Goal: Task Accomplishment & Management: Manage account settings

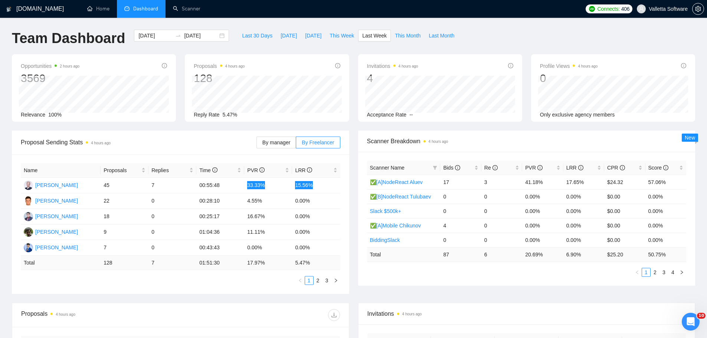
scroll to position [611, 0]
click at [178, 11] on link "Scanner" at bounding box center [186, 9] width 27 height 6
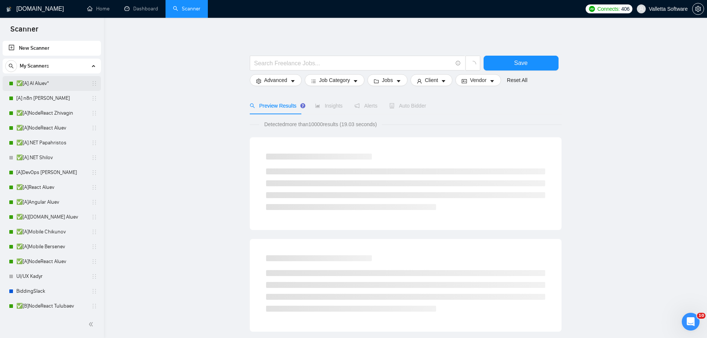
click at [36, 84] on link "✅[A] AI Aluev*" at bounding box center [51, 83] width 70 height 15
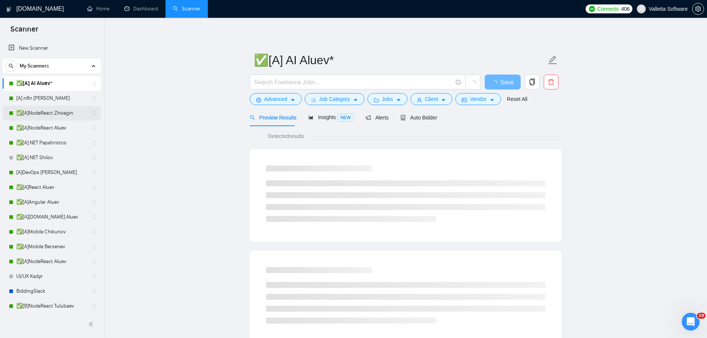
click at [56, 115] on link "✅[A]NodeReact Zhivagin" at bounding box center [51, 113] width 70 height 15
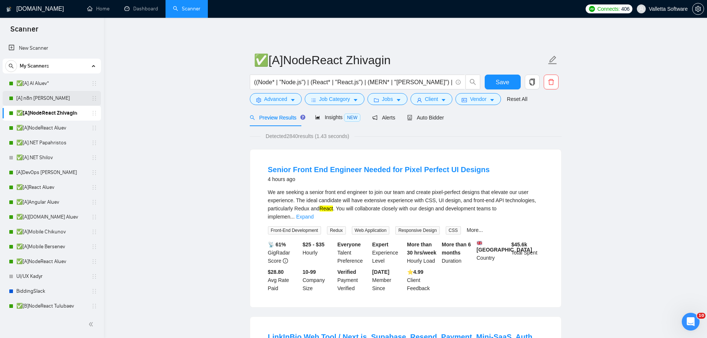
click at [58, 101] on link "[A] n8n [PERSON_NAME]" at bounding box center [51, 98] width 70 height 15
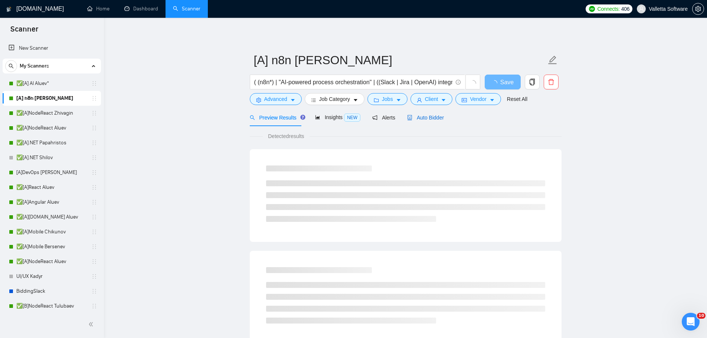
click at [436, 116] on span "Auto Bidder" at bounding box center [425, 118] width 37 height 6
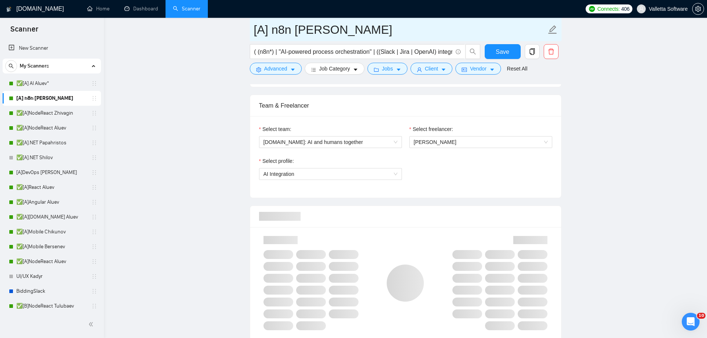
scroll to position [185, 0]
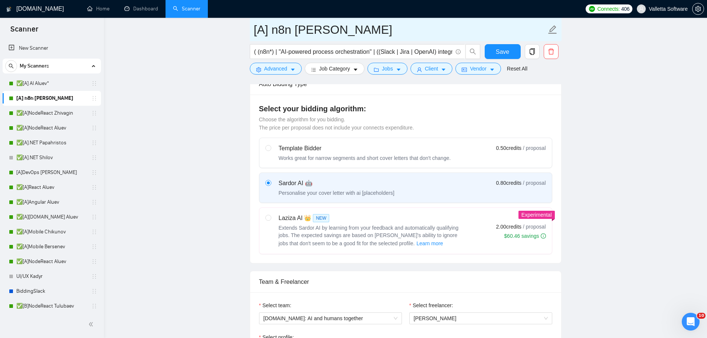
click at [300, 29] on input "[A] n8n [PERSON_NAME]" at bounding box center [400, 29] width 292 height 19
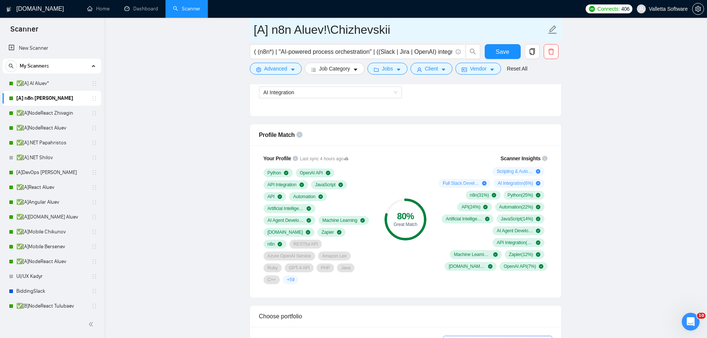
click at [445, 66] on span "[PERSON_NAME]" at bounding box center [481, 60] width 134 height 11
type input "[A] n8n Aluev!\Chizhevskii"
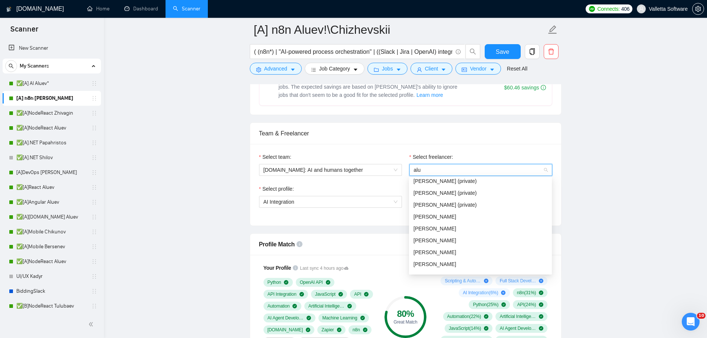
scroll to position [0, 0]
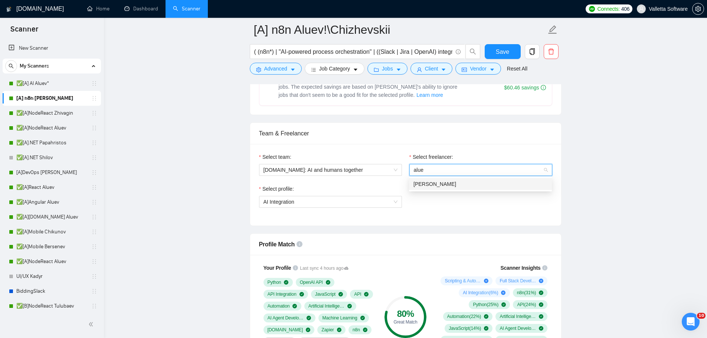
type input "aluev"
click at [483, 183] on div "[PERSON_NAME]" at bounding box center [480, 184] width 134 height 8
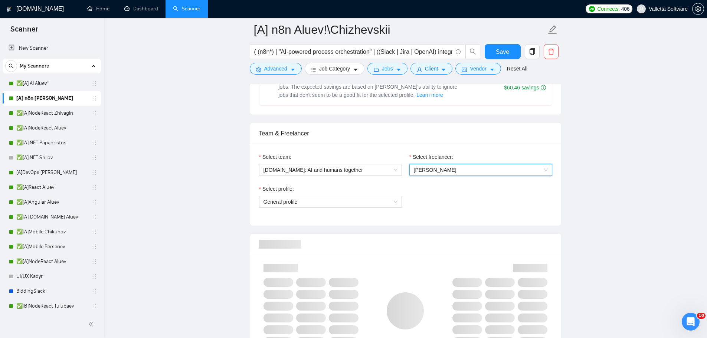
click at [379, 199] on span "General profile" at bounding box center [330, 201] width 134 height 11
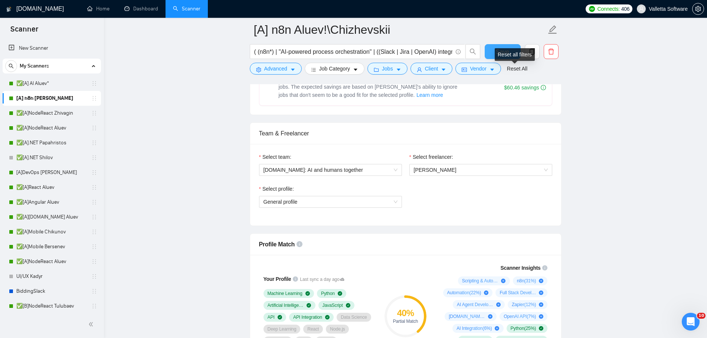
click at [503, 46] on button "Save" at bounding box center [502, 51] width 36 height 15
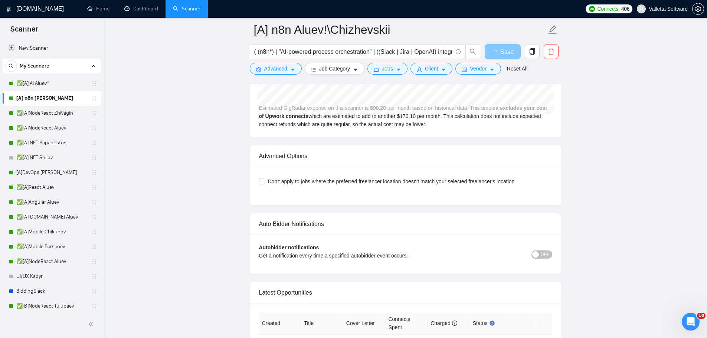
scroll to position [2152, 0]
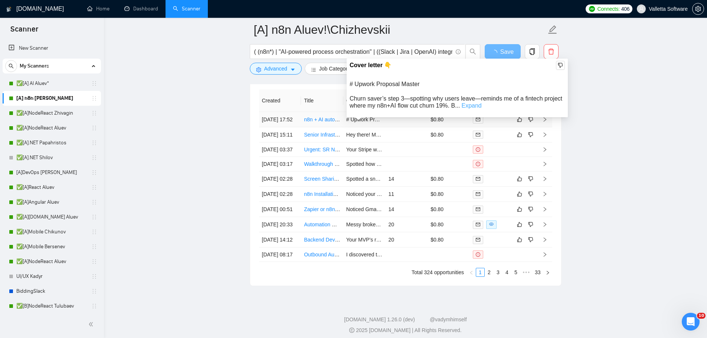
click at [470, 106] on link "Expand" at bounding box center [471, 105] width 20 height 6
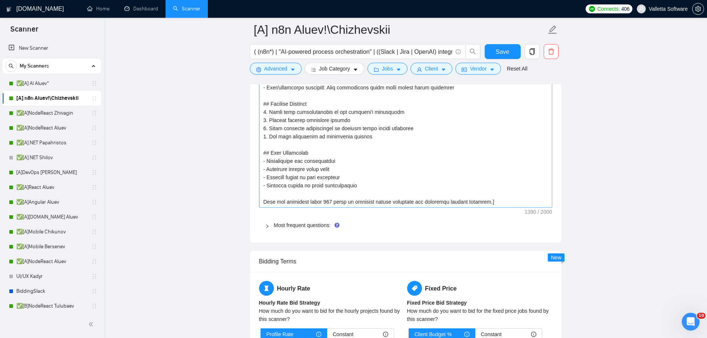
scroll to position [1035, 0]
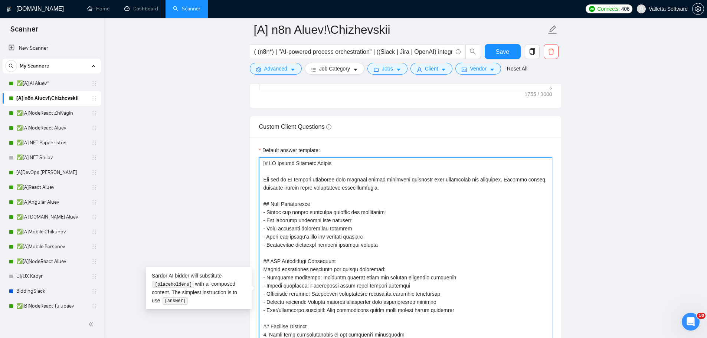
drag, startPoint x: 303, startPoint y: 159, endPoint x: 317, endPoint y: 178, distance: 23.4
click at [267, 161] on textarea "Default answer template:" at bounding box center [405, 293] width 293 height 273
click at [350, 187] on textarea "Default answer template:" at bounding box center [405, 293] width 293 height 273
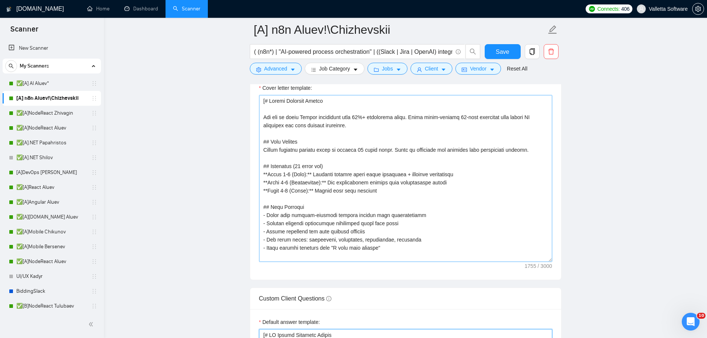
scroll to position [812, 0]
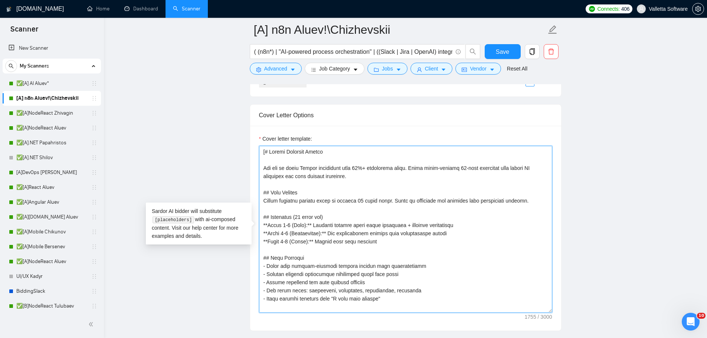
drag, startPoint x: 283, startPoint y: 151, endPoint x: 266, endPoint y: 151, distance: 16.3
click at [266, 151] on textarea "Cover letter template:" at bounding box center [405, 229] width 293 height 167
drag, startPoint x: 267, startPoint y: 151, endPoint x: 325, endPoint y: 152, distance: 58.6
click at [325, 152] on textarea "Cover letter template:" at bounding box center [405, 229] width 293 height 167
click at [265, 168] on textarea "Cover letter template:" at bounding box center [405, 229] width 293 height 167
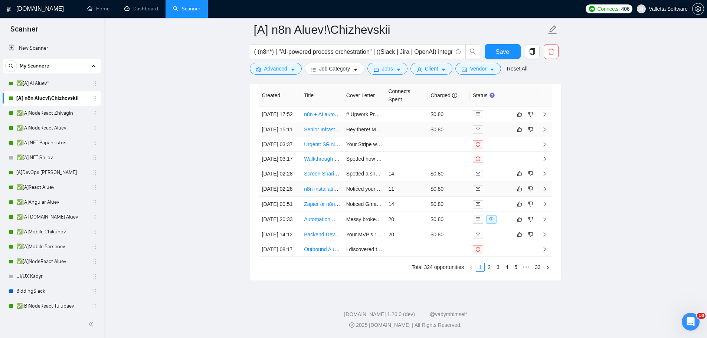
scroll to position [2159, 0]
type textarea "[You are an elite Upwork strategist with 10%+ conversion rates. Craft ultra-con…"
click at [495, 53] on button "Save" at bounding box center [502, 51] width 36 height 15
click at [49, 83] on link "✅[A] AI Aluev*" at bounding box center [51, 83] width 70 height 15
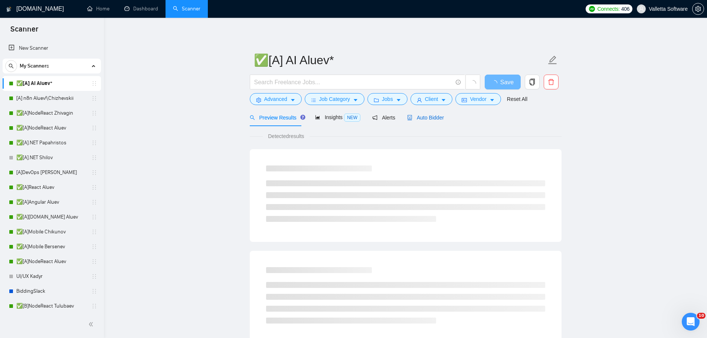
click at [438, 116] on span "Auto Bidder" at bounding box center [425, 118] width 37 height 6
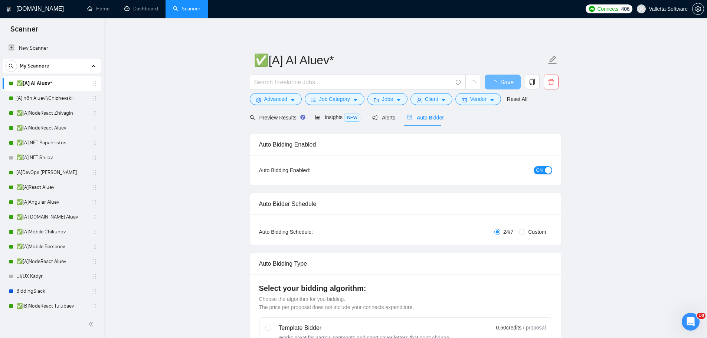
click at [418, 117] on span "Auto Bidder" at bounding box center [425, 118] width 37 height 6
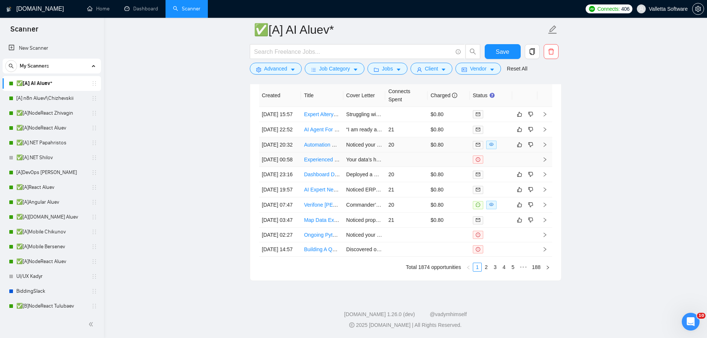
scroll to position [2189, 0]
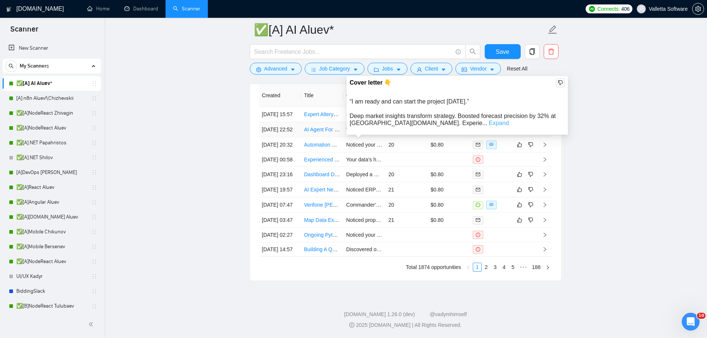
click at [489, 120] on link "Expand" at bounding box center [499, 123] width 20 height 6
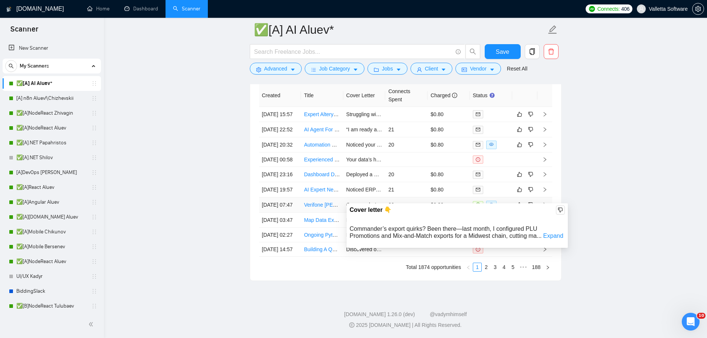
click at [545, 213] on div "Cover letter 👇 Commander’s export quirks? Been there—last month, I configured P…" at bounding box center [456, 225] width 221 height 45
click at [546, 209] on div at bounding box center [353, 169] width 707 height 338
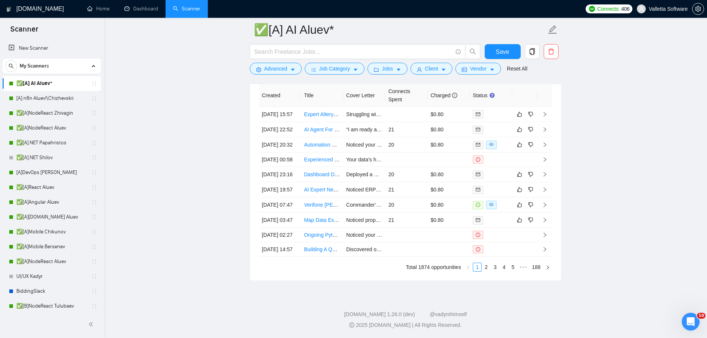
click at [55, 170] on link "[A]DevOps [PERSON_NAME]" at bounding box center [51, 172] width 70 height 15
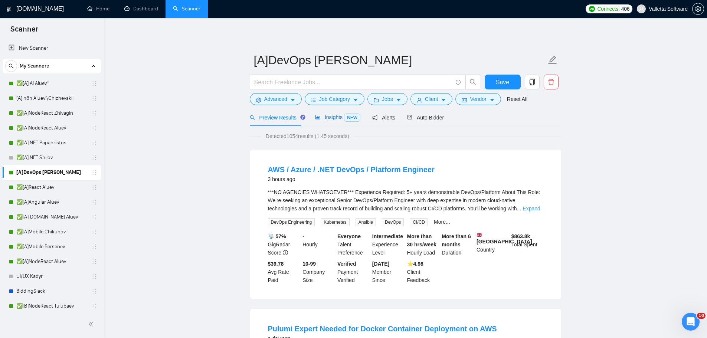
click at [329, 121] on div "Insights NEW" at bounding box center [337, 117] width 45 height 9
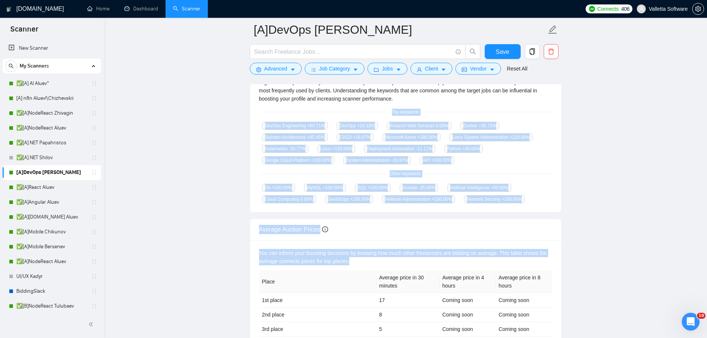
scroll to position [185, 0]
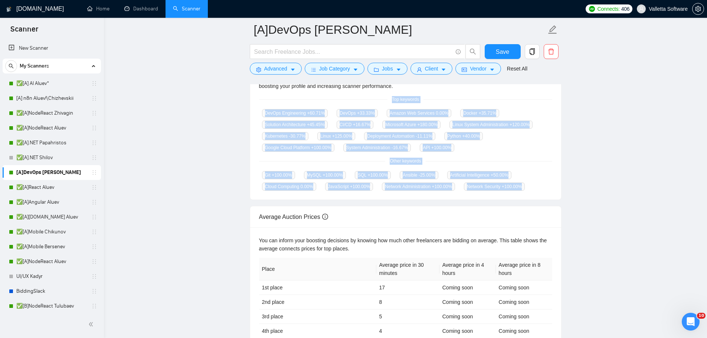
drag, startPoint x: 387, startPoint y: 242, endPoint x: 535, endPoint y: 188, distance: 157.7
click at [535, 188] on div "GigRadar analyses the keywords used in the jobs found by this scanner to help y…" at bounding box center [405, 128] width 311 height 143
copy div "Top keywords DevOps Engineering +60.71 % DevOps +33.33 % Amazon Web Services 0.…"
click at [46, 144] on link "✅[A].NET Papahristos" at bounding box center [51, 142] width 70 height 15
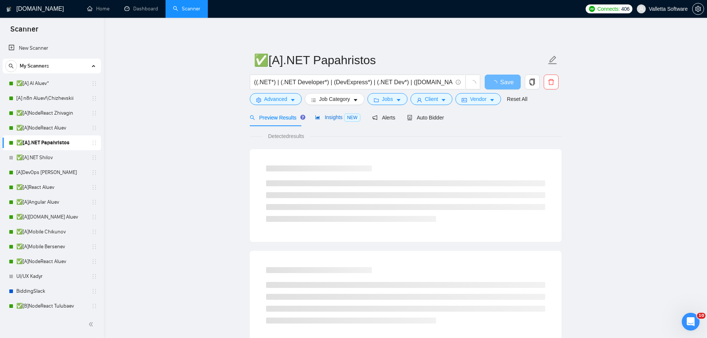
click at [323, 117] on span "Insights NEW" at bounding box center [337, 117] width 45 height 6
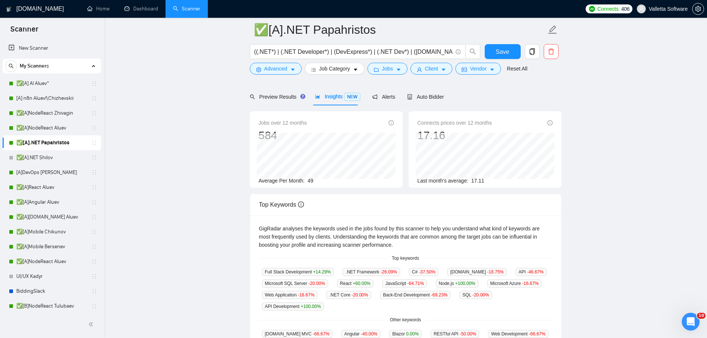
scroll to position [74, 0]
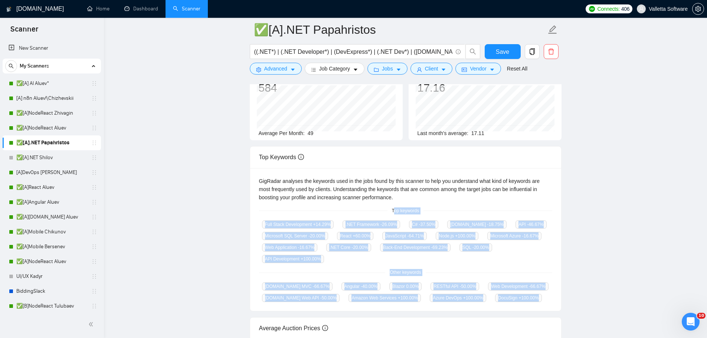
copy div "op keywords Full Stack Development +14.29 % .NET Framework -26.09 % C# -37.50 %…"
drag, startPoint x: 393, startPoint y: 208, endPoint x: 528, endPoint y: 298, distance: 161.6
click at [528, 298] on div "GigRadar analyses the keywords used in the jobs found by this scanner to help y…" at bounding box center [405, 239] width 311 height 143
drag, startPoint x: 387, startPoint y: 214, endPoint x: 549, endPoint y: 306, distance: 186.4
click at [549, 306] on div "GigRadar analyses the keywords used in the jobs found by this scanner to help y…" at bounding box center [405, 239] width 311 height 143
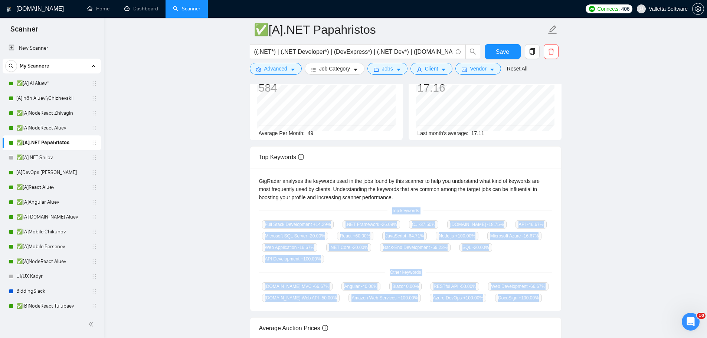
copy div "Top keywords Full Stack Development +14.29 % .NET Framework -26.09 % C# -37.50 …"
